Goal: Task Accomplishment & Management: Complete application form

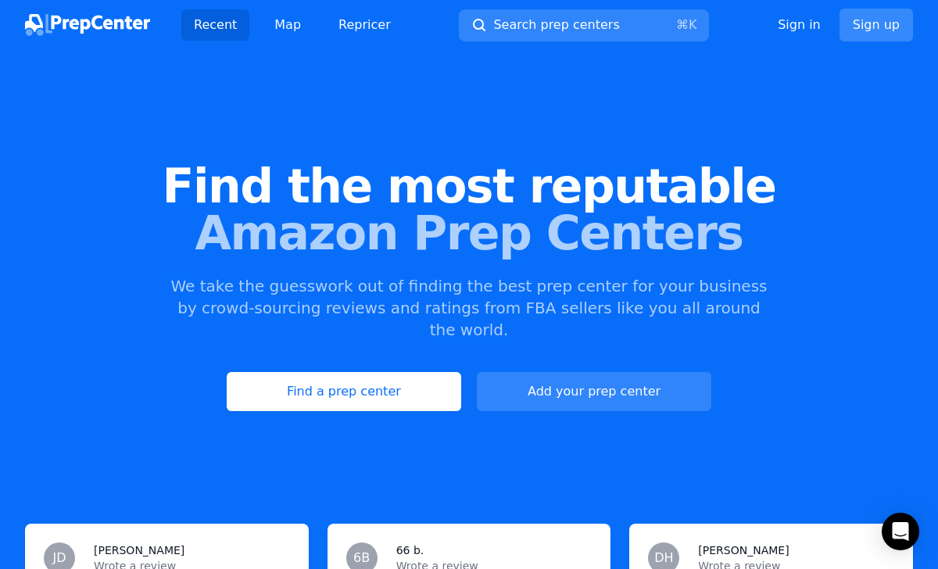
click at [862, 27] on link "Sign up" at bounding box center [876, 25] width 73 height 33
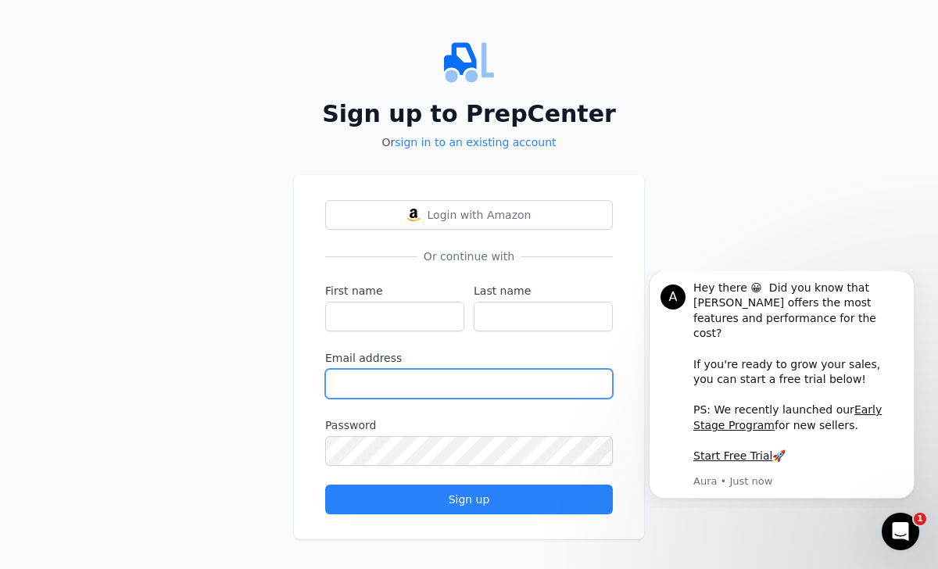
click at [374, 382] on input "Email address" at bounding box center [469, 384] width 288 height 30
paste input "[EMAIL_ADDRESS][DOMAIN_NAME]"
type input "[EMAIL_ADDRESS][DOMAIN_NAME]"
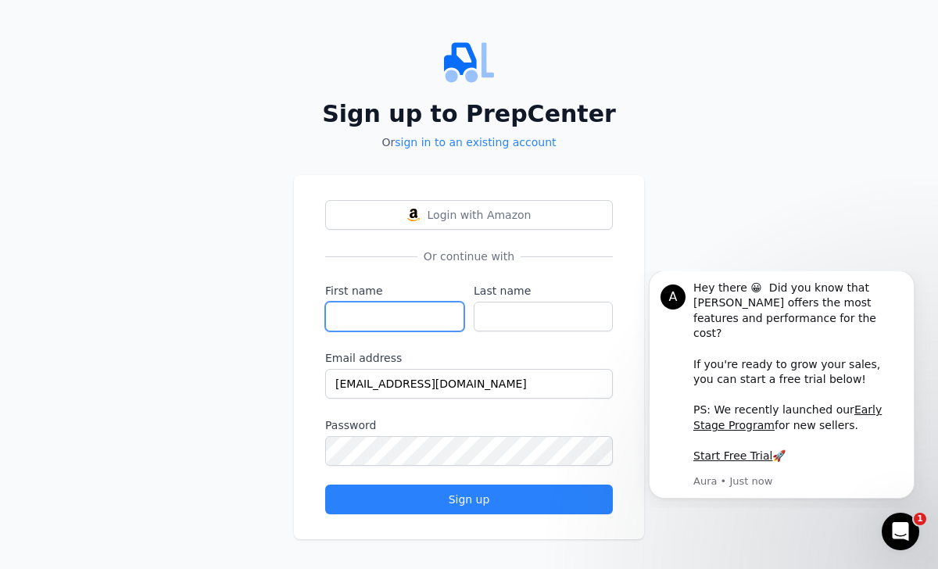
click at [391, 318] on input "First name" at bounding box center [394, 317] width 139 height 30
type input "[PERSON_NAME]"
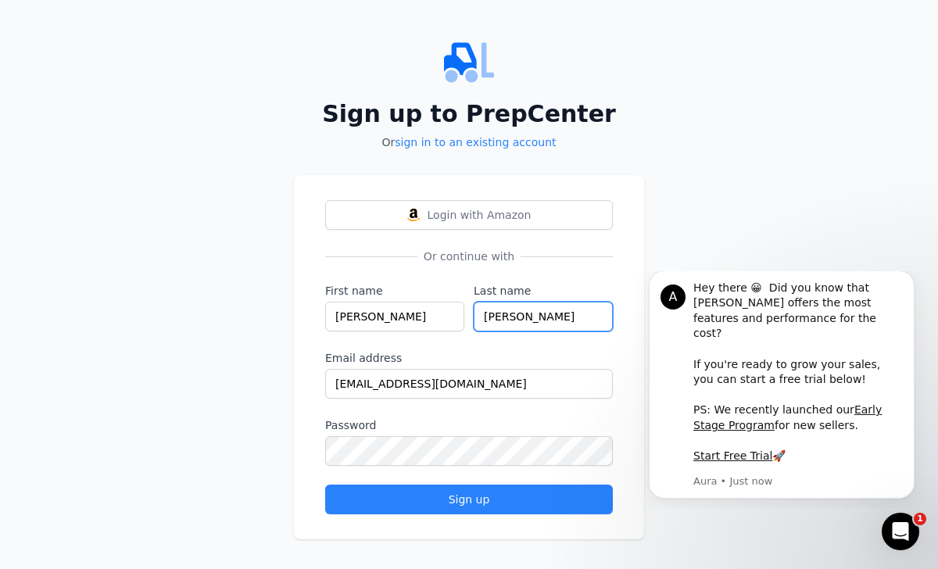
type input "[PERSON_NAME]"
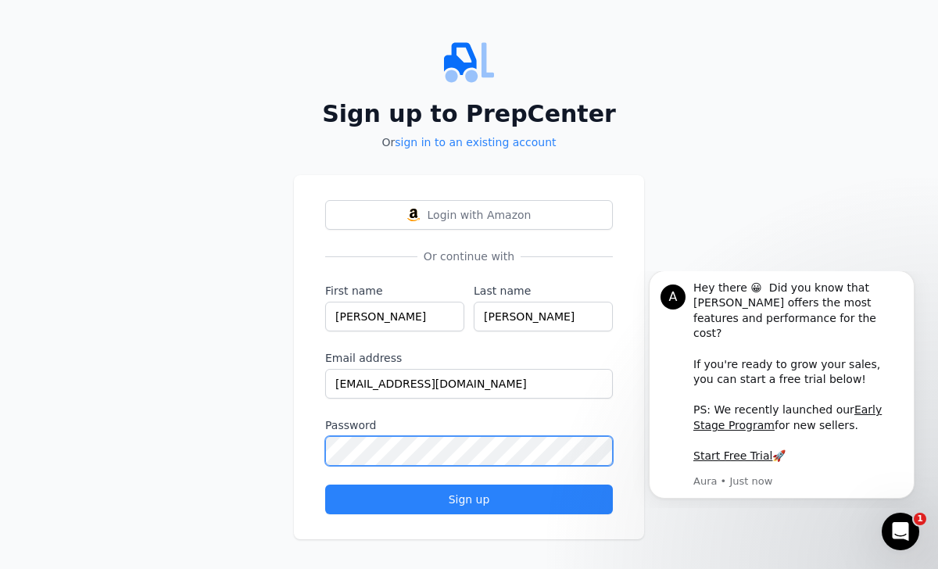
click at [325, 485] on button "Sign up" at bounding box center [469, 500] width 288 height 30
